Goal: Find specific page/section: Find specific page/section

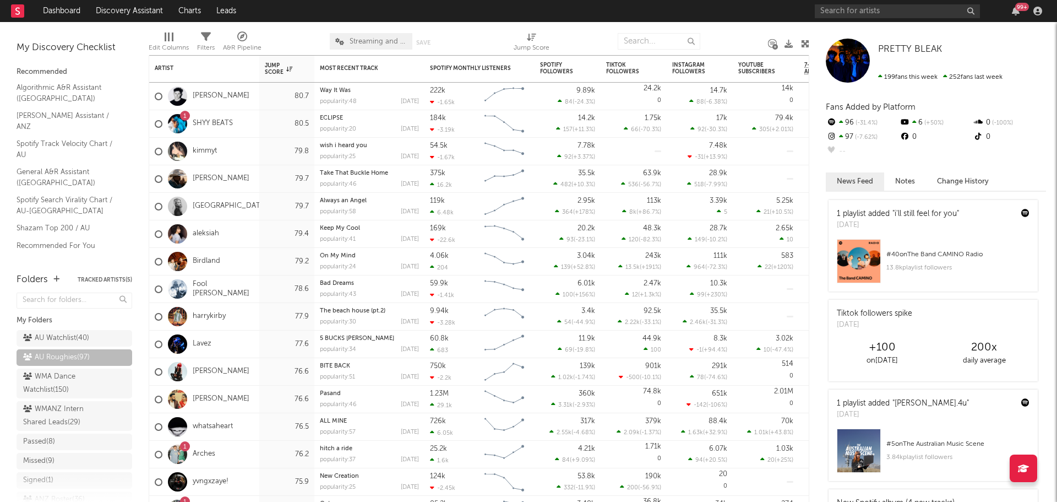
click at [131, 10] on link "Discovery Assistant" at bounding box center [129, 11] width 83 height 22
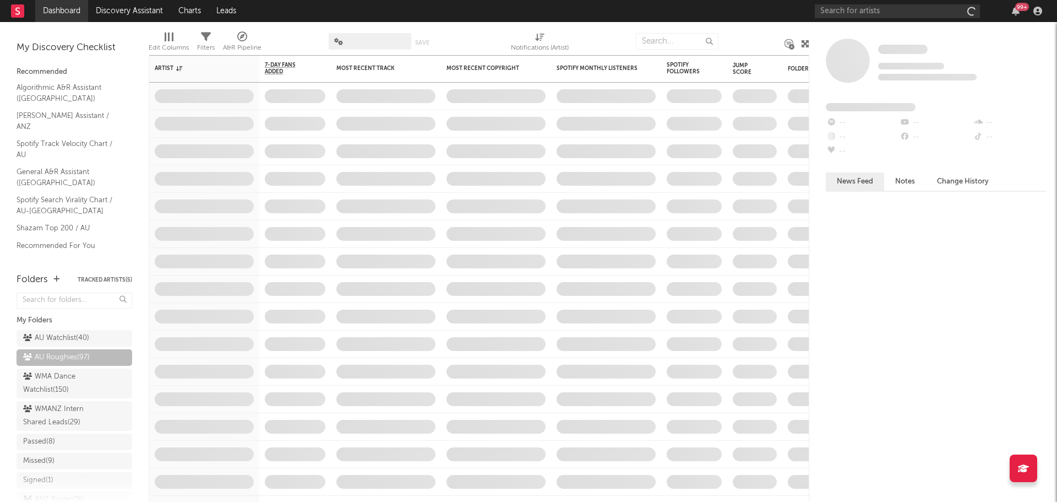
click at [67, 15] on link "Dashboard" at bounding box center [61, 11] width 53 height 22
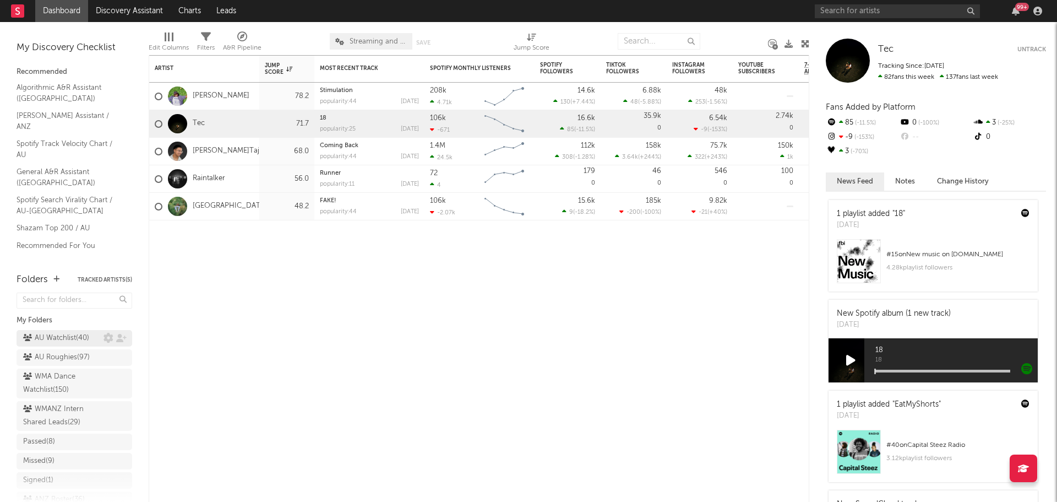
click at [59, 334] on div "AU Watchlist ( 40 )" at bounding box center [56, 337] width 66 height 13
